Goal: Navigation & Orientation: Find specific page/section

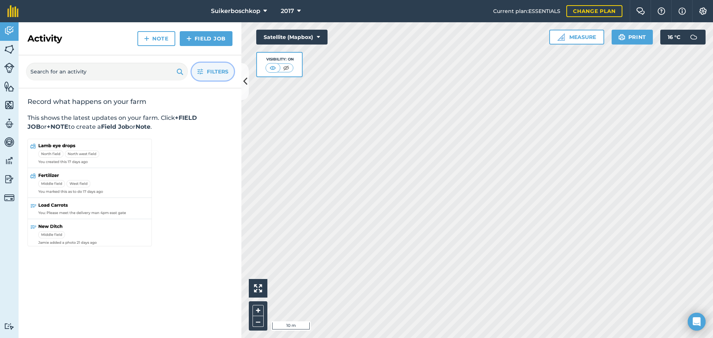
click at [209, 75] on span "Filters" at bounding box center [218, 72] width 22 height 8
click at [205, 68] on button "Filters" at bounding box center [213, 72] width 42 height 18
click at [305, 38] on button "Satellite (Mapbox)" at bounding box center [291, 37] width 71 height 15
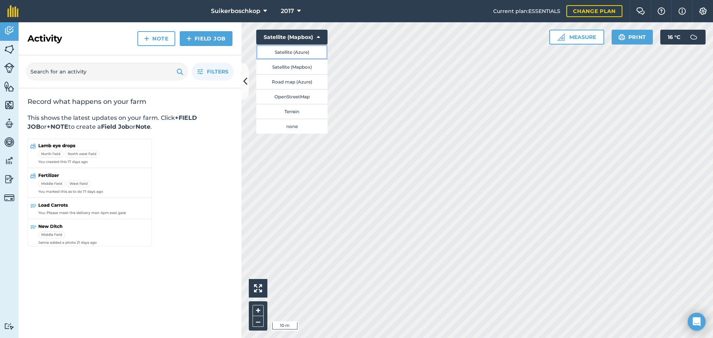
click at [305, 52] on button "Satellite (Azure)" at bounding box center [291, 52] width 71 height 15
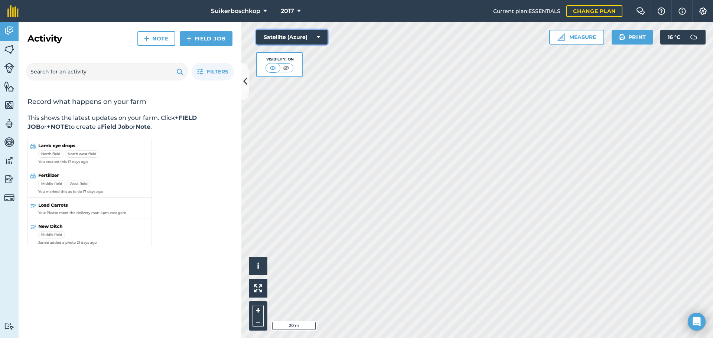
click at [299, 40] on button "Satellite (Azure)" at bounding box center [291, 37] width 71 height 15
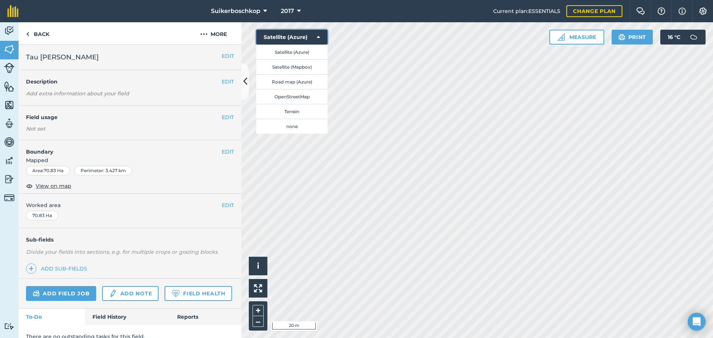
click at [314, 36] on button "Satellite (Azure)" at bounding box center [291, 37] width 71 height 15
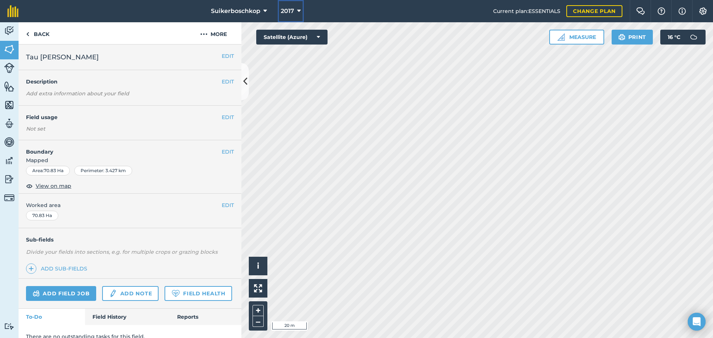
click at [293, 10] on span "2017" at bounding box center [287, 11] width 13 height 9
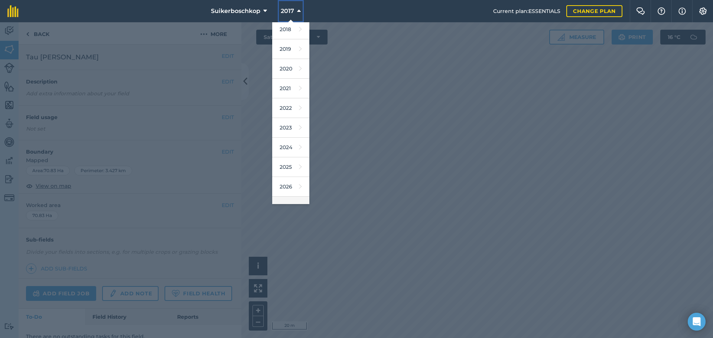
scroll to position [35, 0]
click at [284, 158] on link "2025" at bounding box center [290, 155] width 37 height 20
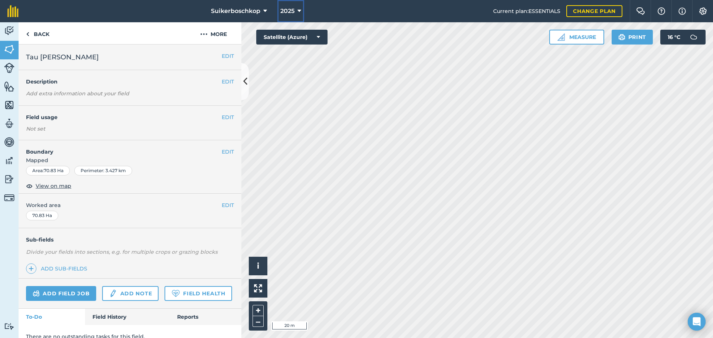
click at [297, 12] on icon at bounding box center [299, 11] width 4 height 9
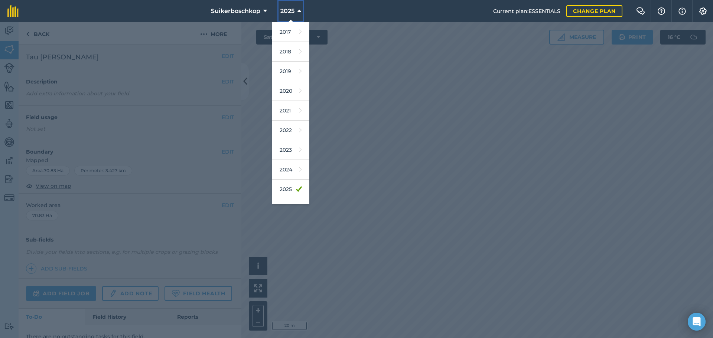
click at [297, 12] on icon at bounding box center [299, 11] width 4 height 9
